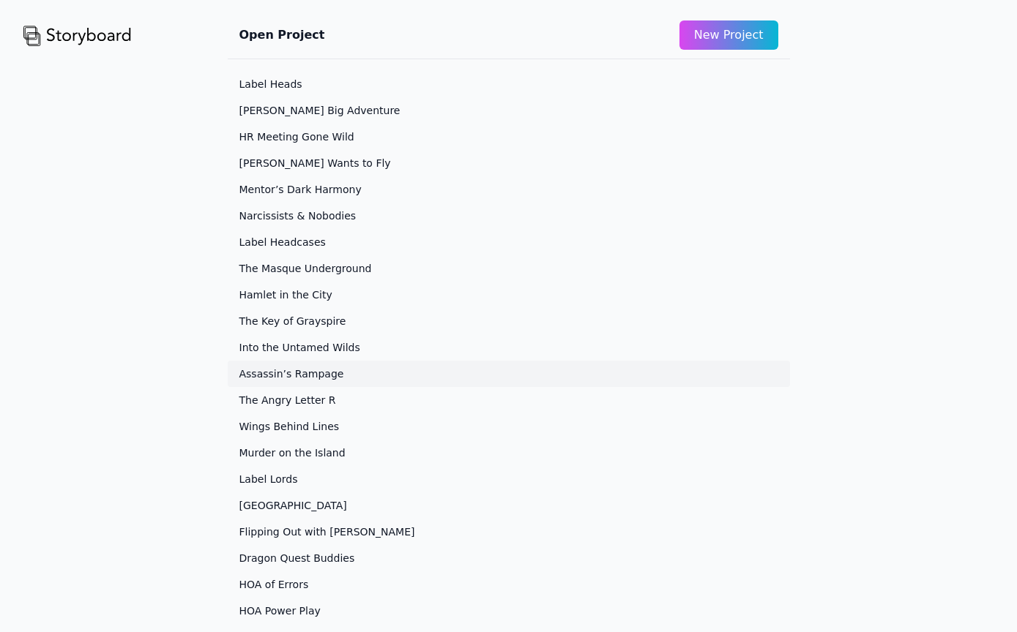
click at [318, 379] on link "Assassin’s Rampage" at bounding box center [509, 374] width 562 height 26
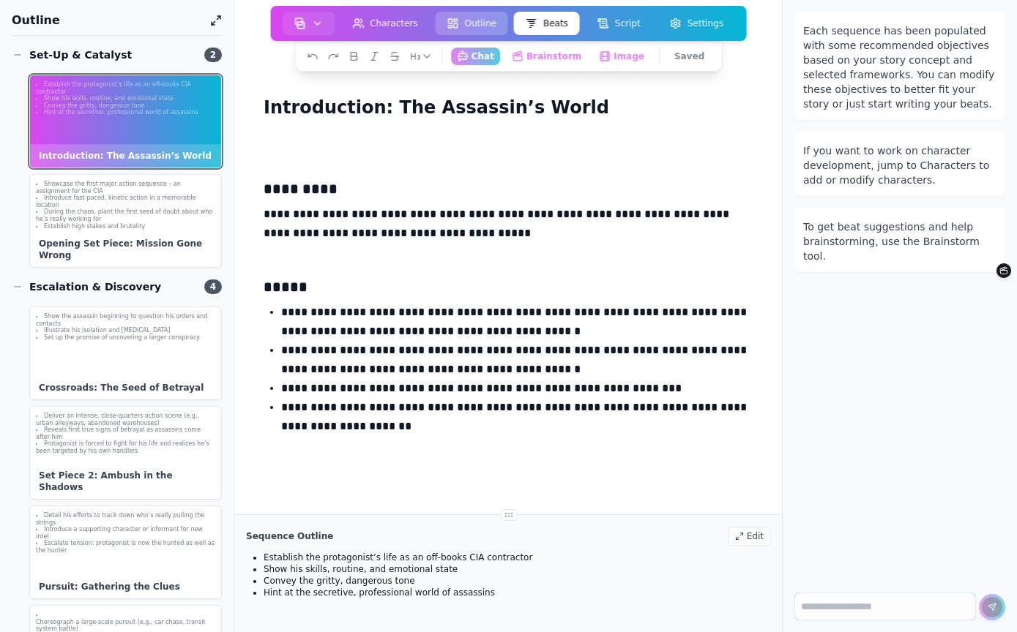
click at [466, 27] on button "Outline" at bounding box center [472, 23] width 72 height 23
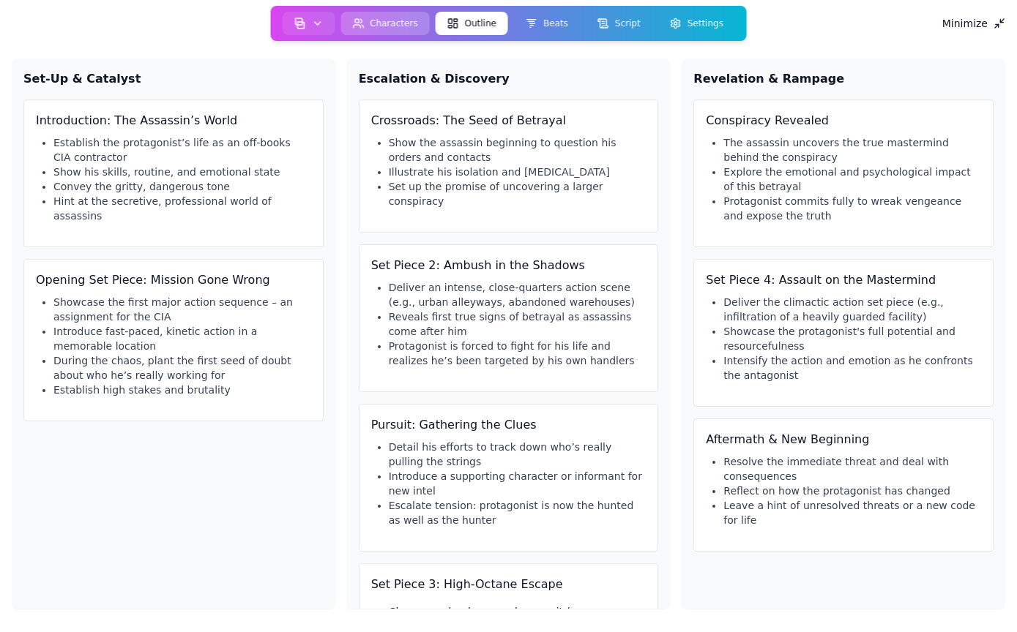
click at [400, 20] on button "Characters" at bounding box center [384, 23] width 89 height 23
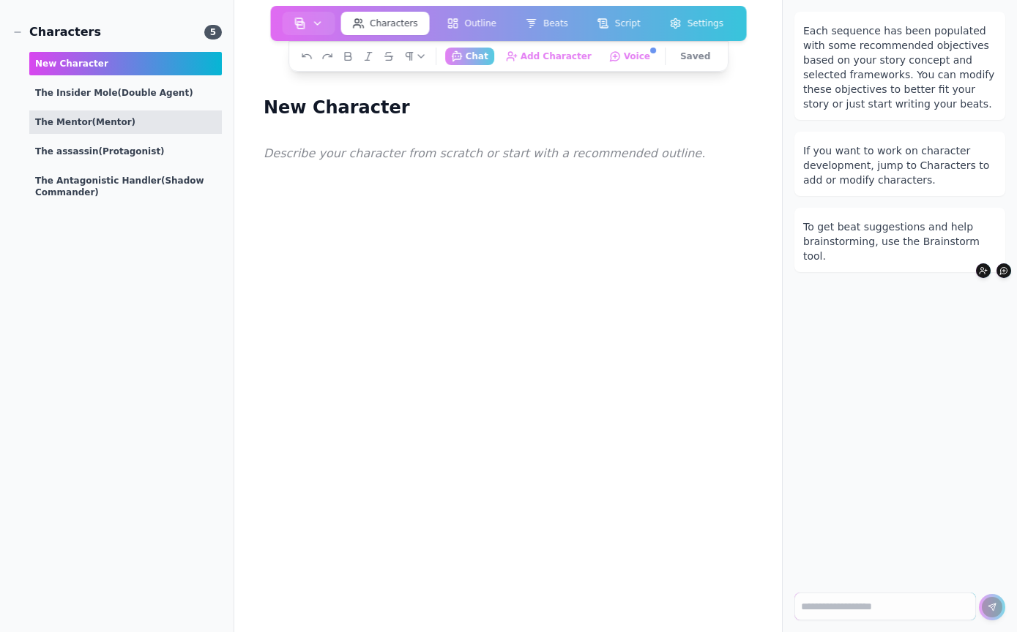
click at [95, 118] on span "(Mentor)" at bounding box center [114, 122] width 44 height 10
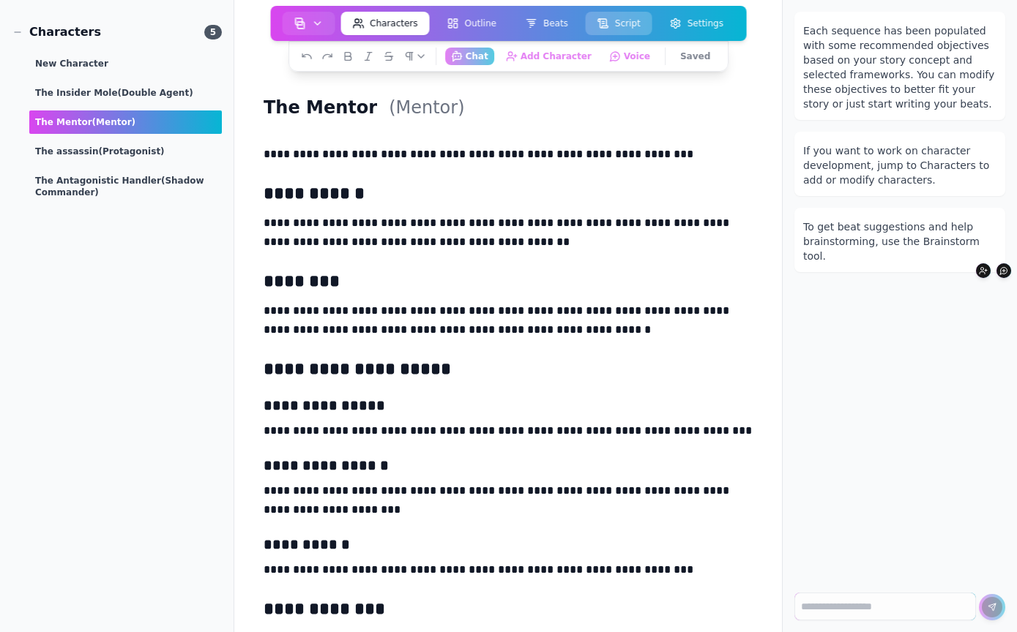
click at [623, 34] on button "Script" at bounding box center [619, 23] width 67 height 23
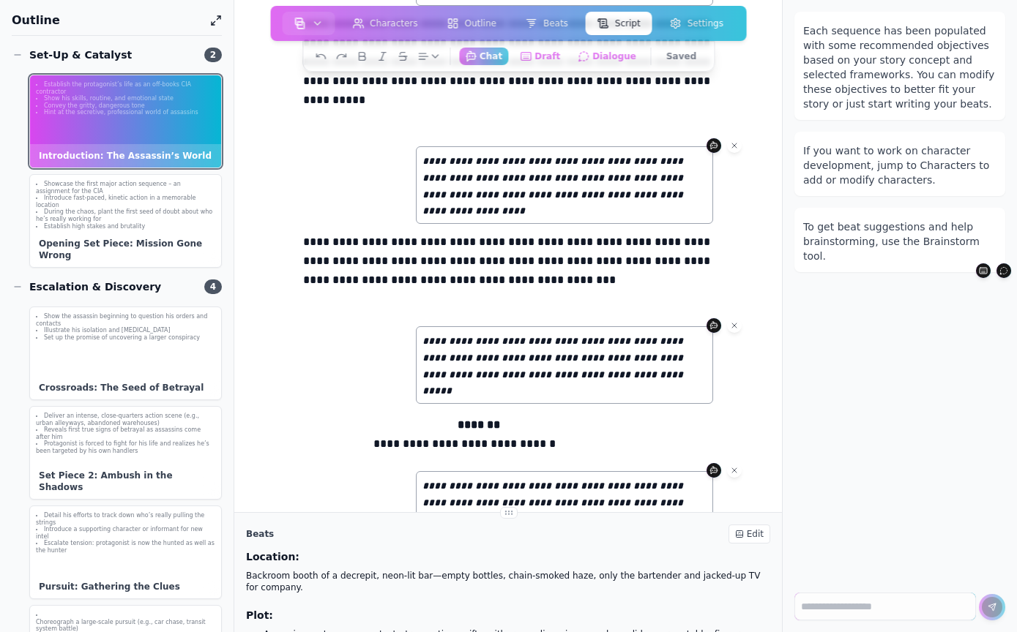
scroll to position [391, 0]
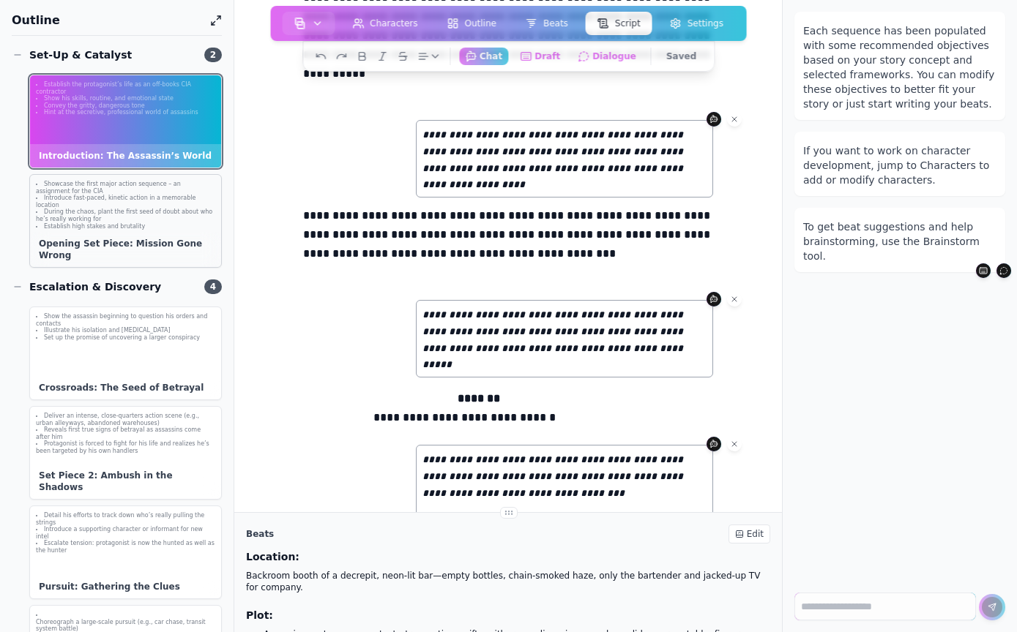
click at [122, 257] on div "Opening Set Piece: Mission Gone Wrong" at bounding box center [125, 249] width 191 height 35
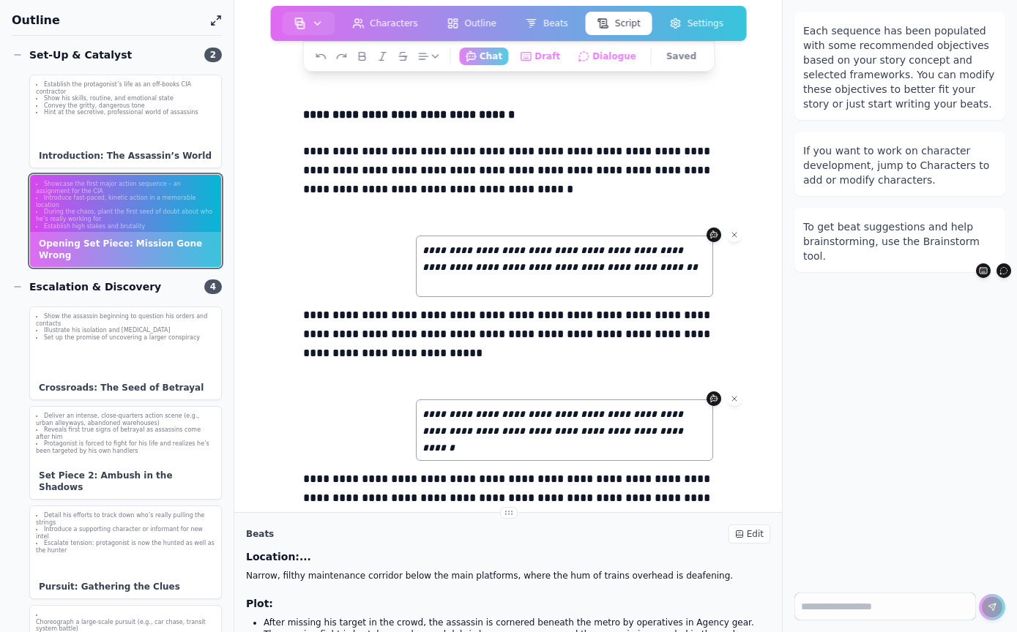
scroll to position [0, 0]
